Goal: Register for event/course

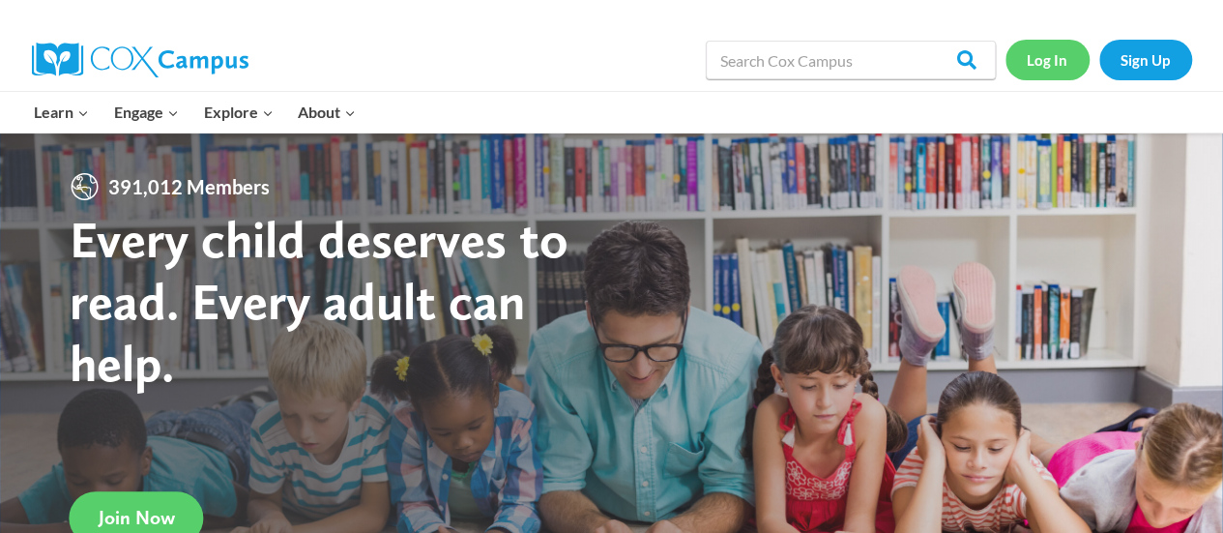
click at [1048, 55] on link "Log In" at bounding box center [1047, 60] width 84 height 40
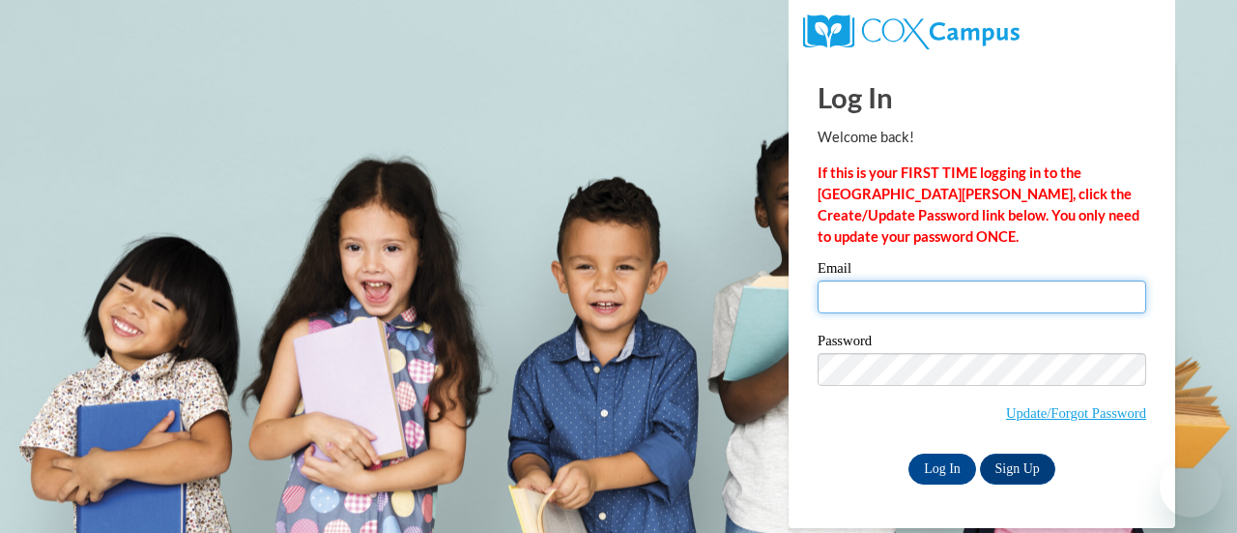
type input "kutimel@sdmfschools.org"
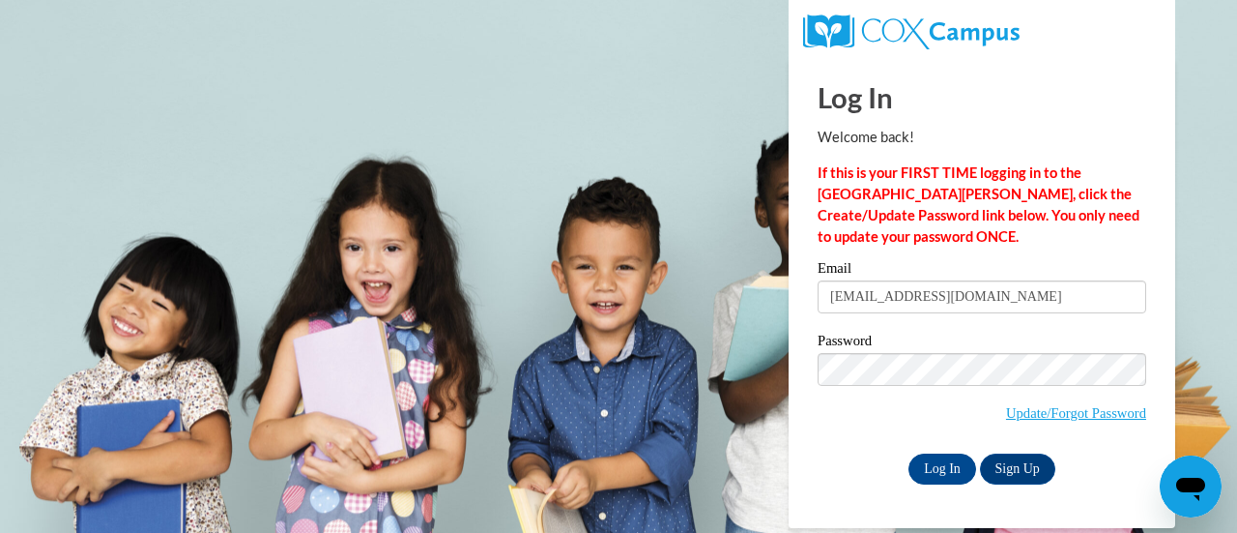
drag, startPoint x: 907, startPoint y: 308, endPoint x: 867, endPoint y: 295, distance: 41.9
click at [867, 295] on input "kutimel@sdmfschools.org" at bounding box center [982, 296] width 329 height 33
click at [870, 445] on div "Password Update/Forgot Password" at bounding box center [982, 390] width 329 height 114
click at [941, 469] on input "Log In" at bounding box center [943, 468] width 68 height 31
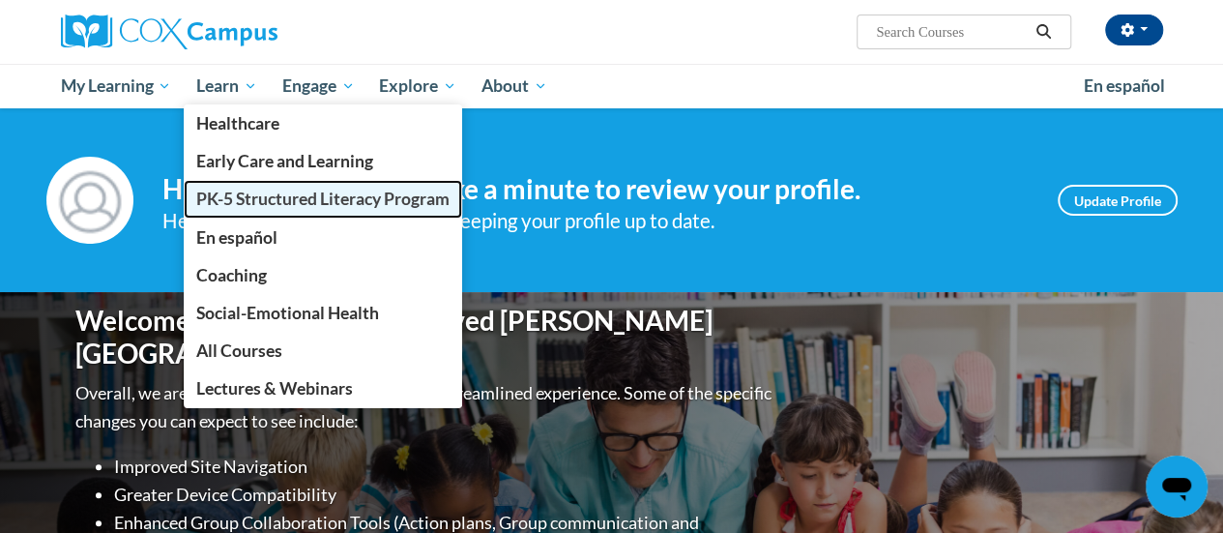
click at [257, 192] on span "PK-5 Structured Literacy Program" at bounding box center [322, 198] width 253 height 20
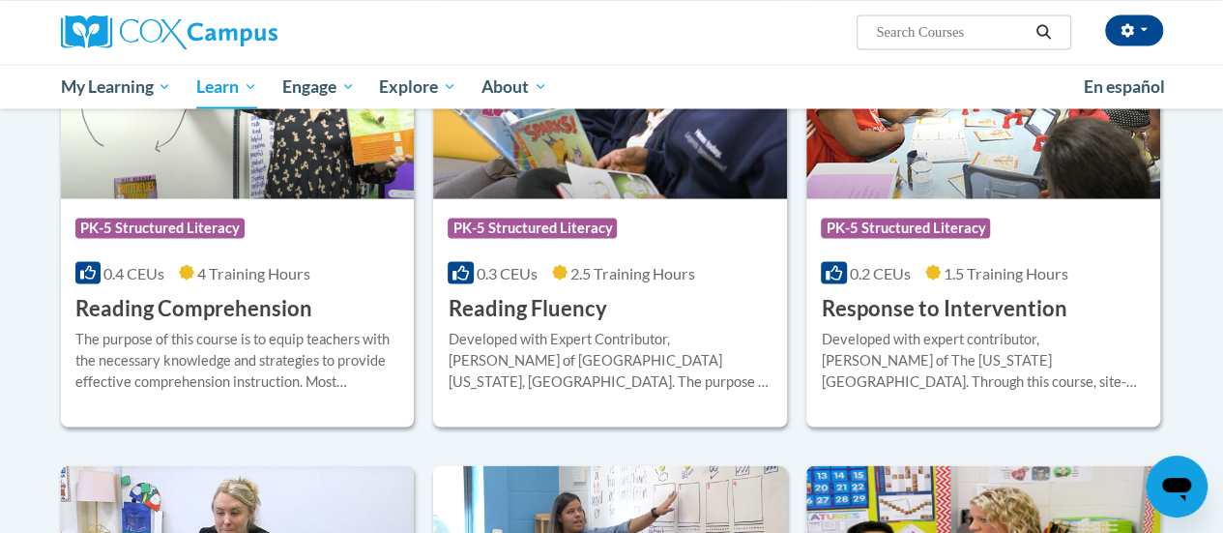
scroll to position [1740, 0]
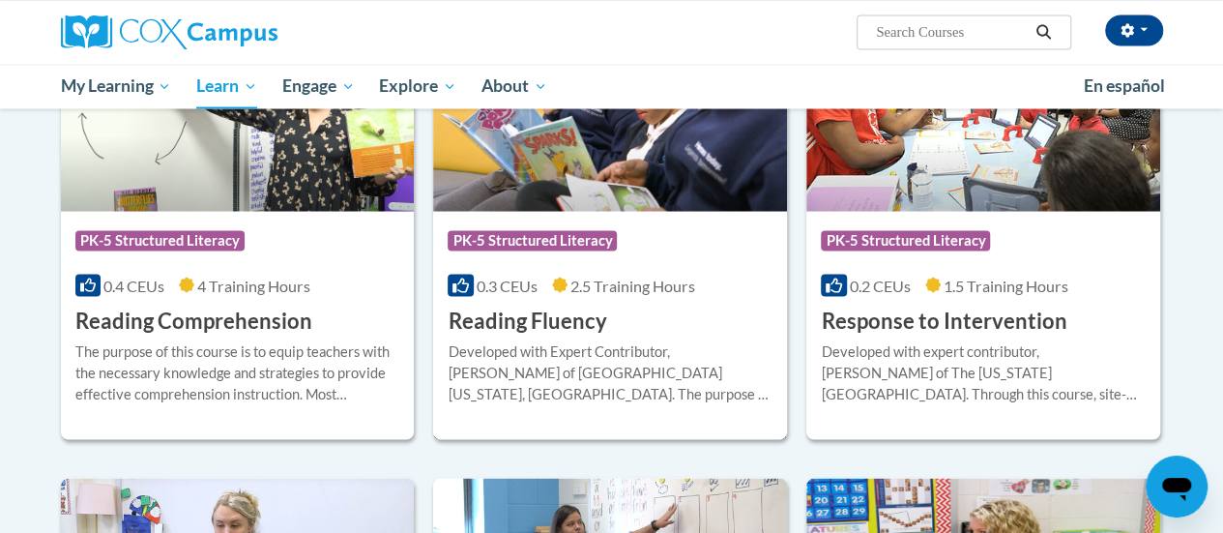
click at [565, 294] on div "Course Category: PK-5 Structured Literacy 0.3 CEUs 2.5 Training Hours COURSE Re…" at bounding box center [610, 273] width 354 height 124
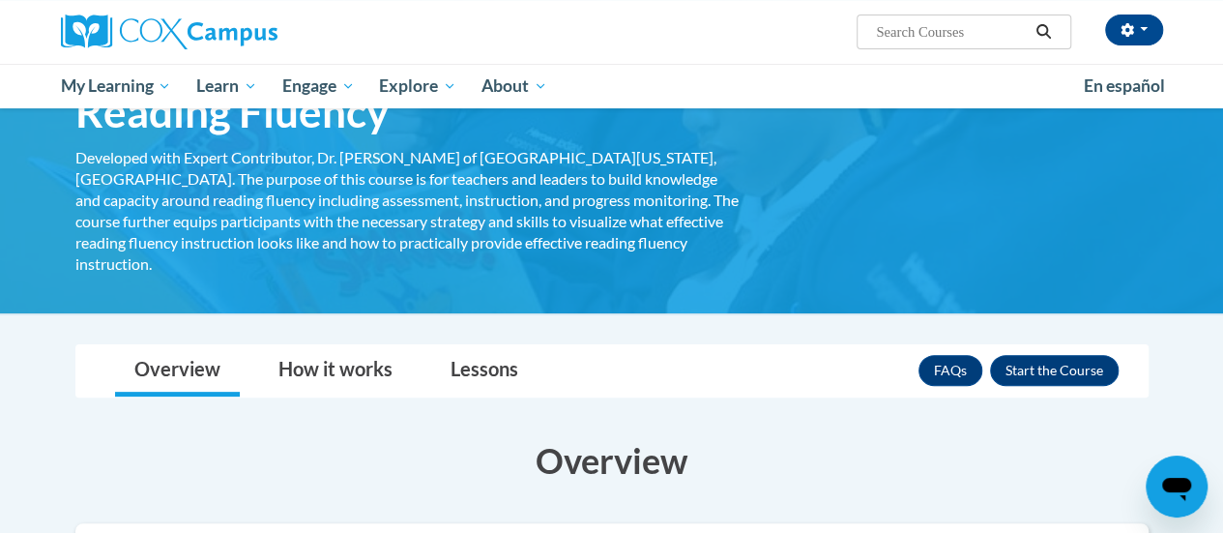
scroll to position [101, 0]
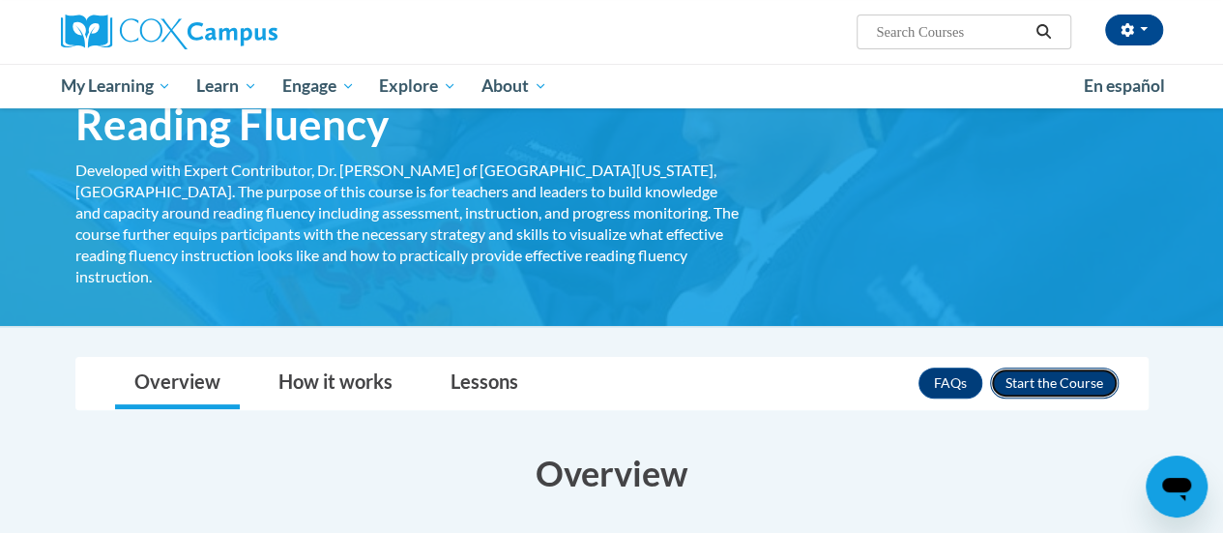
click at [1058, 367] on button "Enroll" at bounding box center [1054, 382] width 129 height 31
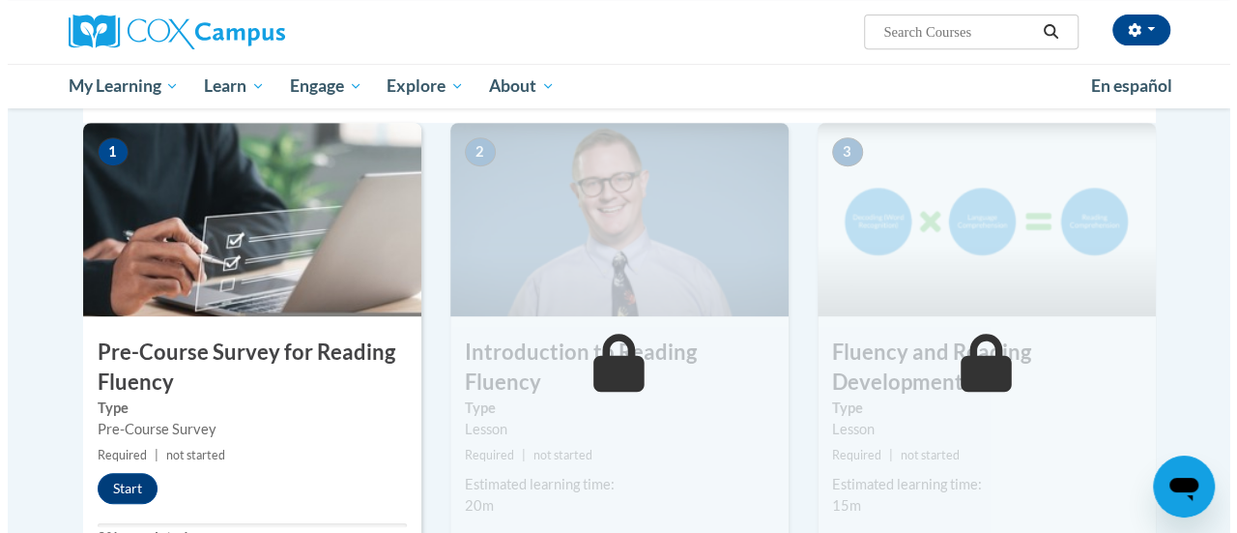
scroll to position [417, 0]
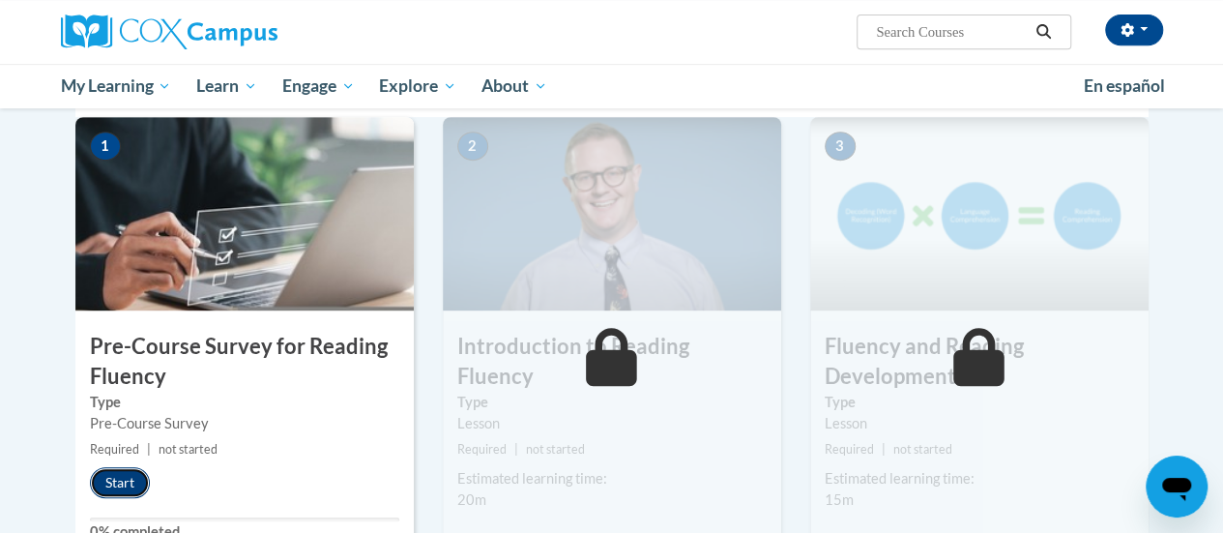
click at [104, 489] on button "Start" at bounding box center [120, 482] width 60 height 31
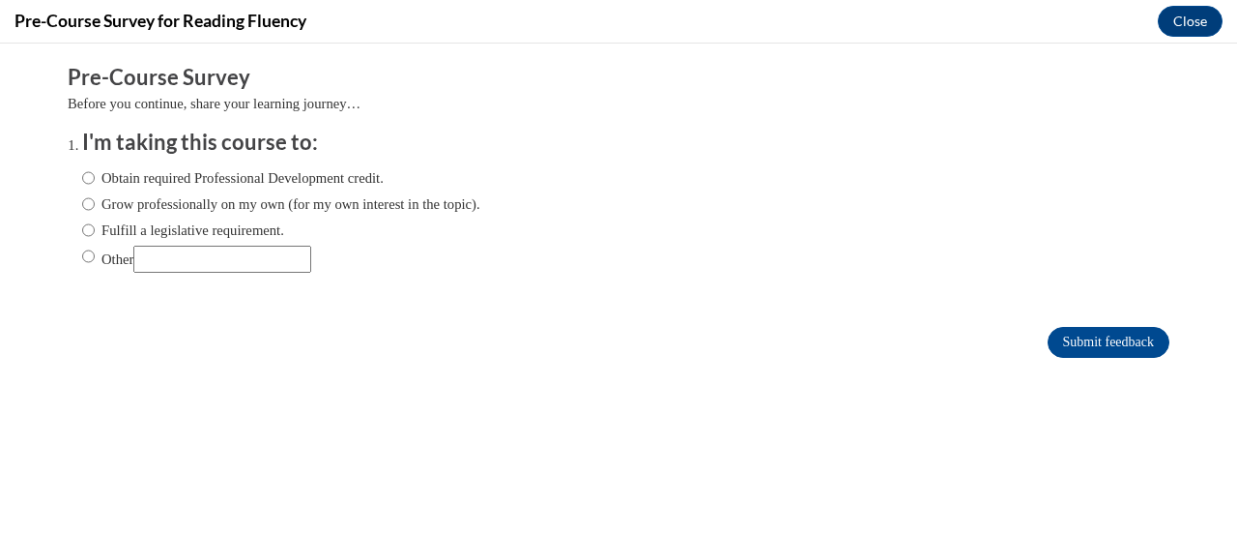
scroll to position [0, 0]
click at [82, 210] on input "Grow professionally on my own (for my own interest in the topic)." at bounding box center [88, 203] width 13 height 21
radio input "true"
click at [82, 237] on input "Fulfill a legislative requirement." at bounding box center [88, 229] width 13 height 21
radio input "true"
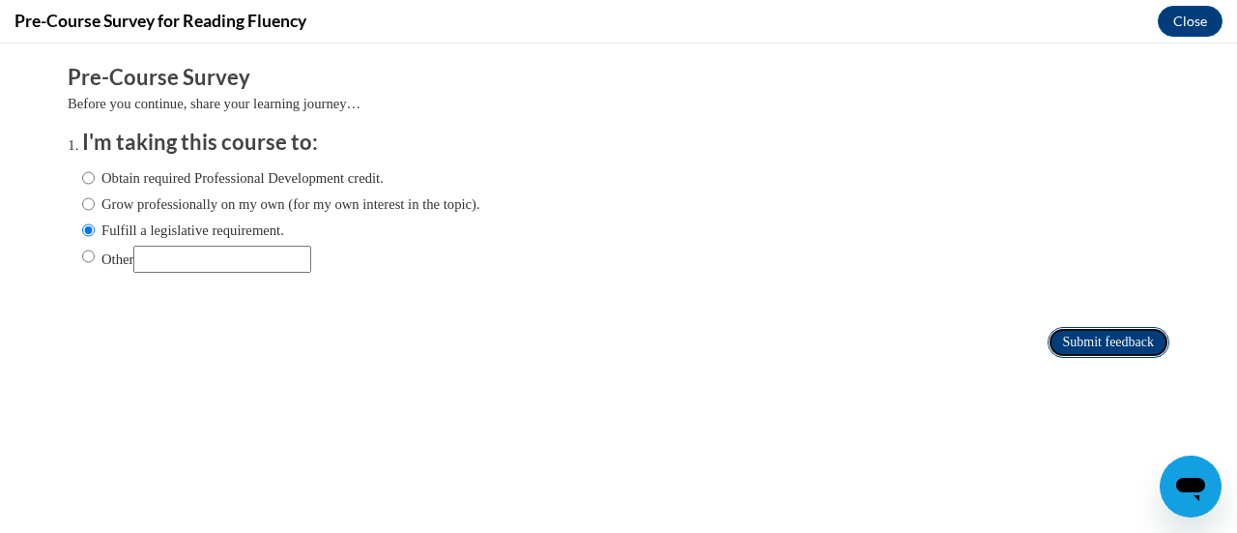
click at [1102, 342] on input "Submit feedback" at bounding box center [1109, 342] width 122 height 31
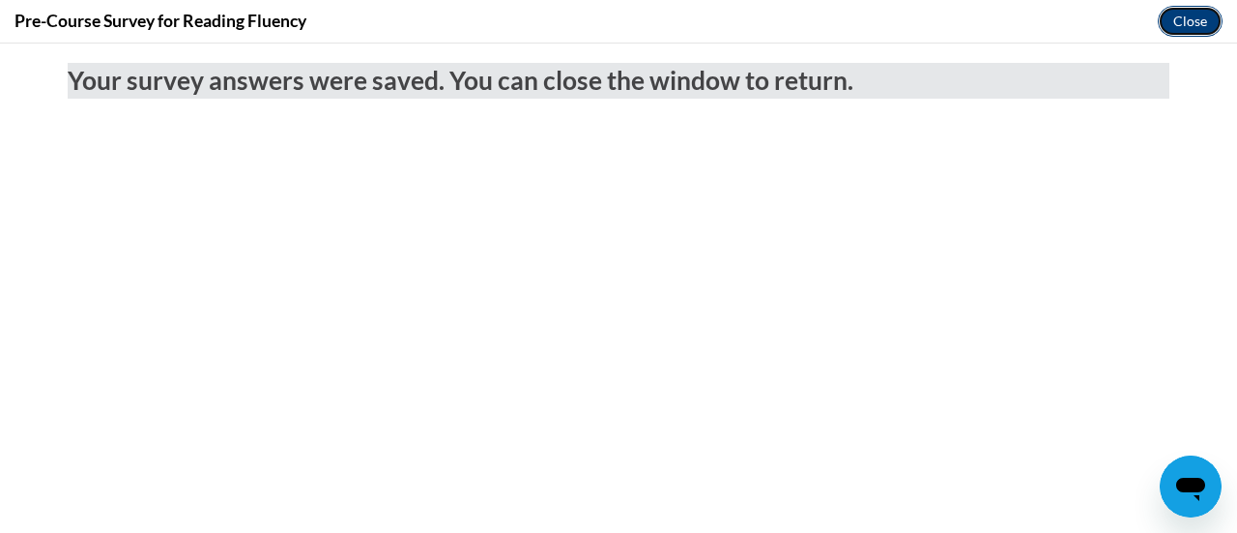
click at [1198, 21] on button "Close" at bounding box center [1190, 21] width 65 height 31
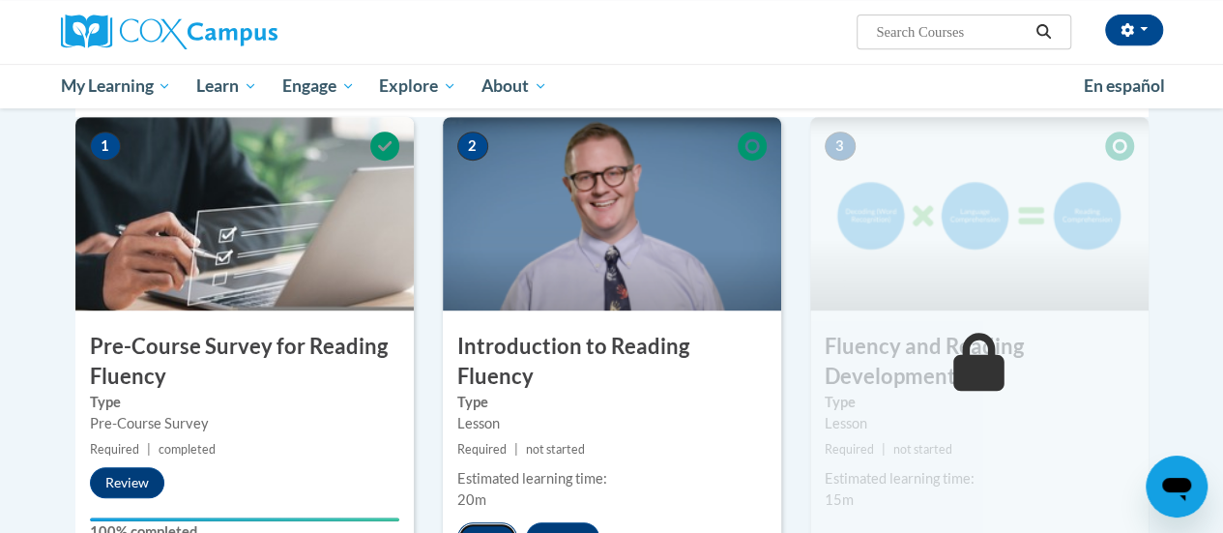
click at [483, 522] on button "Start" at bounding box center [487, 537] width 60 height 31
